Goal: Transaction & Acquisition: Purchase product/service

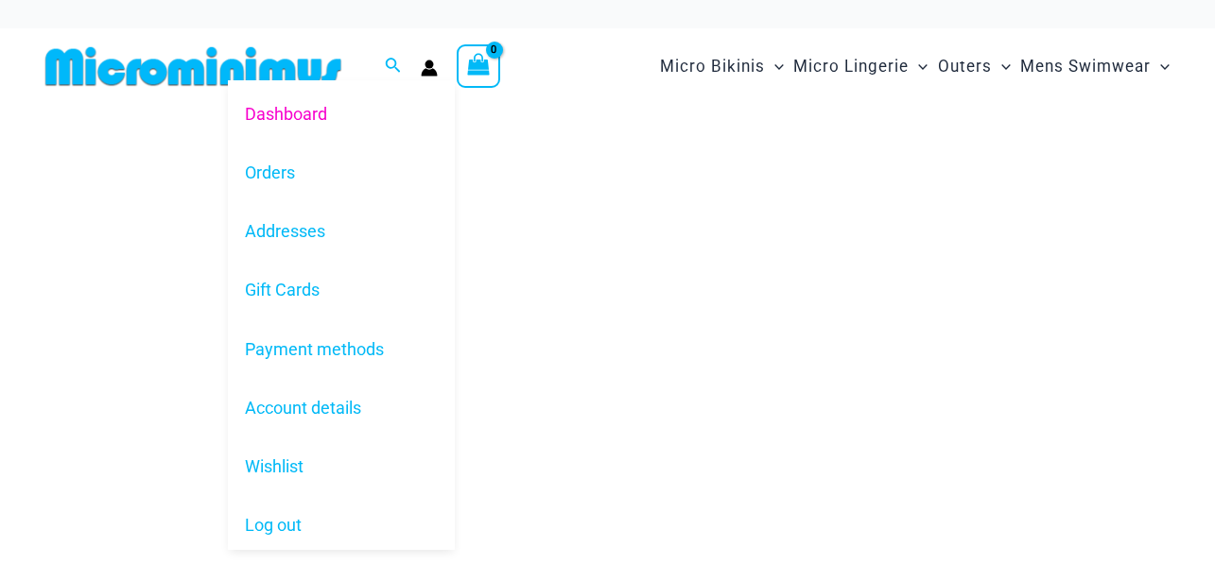
click at [433, 67] on icon "Account icon link" at bounding box center [429, 68] width 17 height 17
